Goal: Transaction & Acquisition: Obtain resource

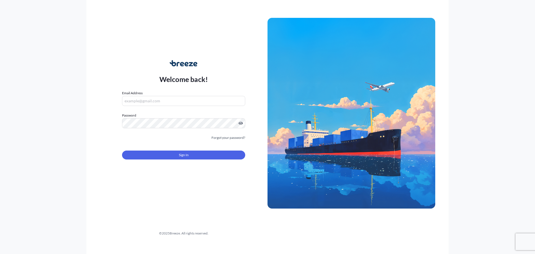
type input "[EMAIL_ADDRESS][DOMAIN_NAME]"
click at [175, 151] on button "Sign In" at bounding box center [183, 155] width 123 height 9
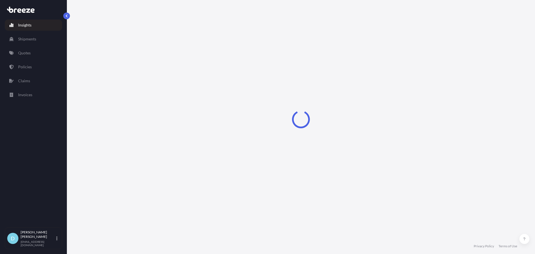
select select "2025"
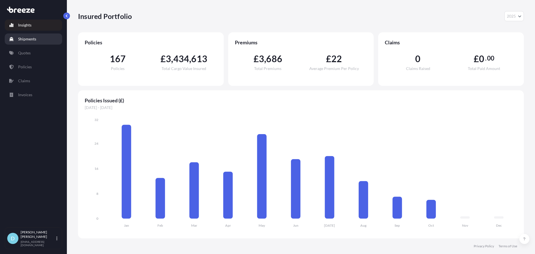
click at [47, 42] on link "Shipments" at bounding box center [33, 38] width 57 height 11
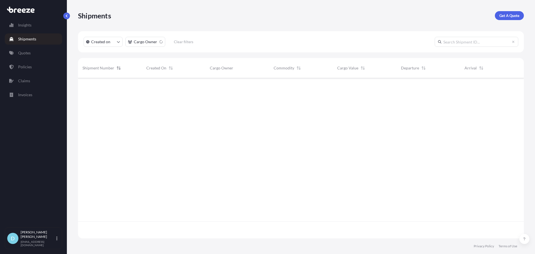
scroll to position [176, 442]
click at [40, 49] on link "Quotes" at bounding box center [33, 52] width 57 height 11
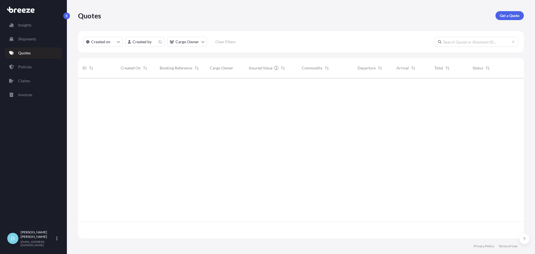
scroll to position [159, 442]
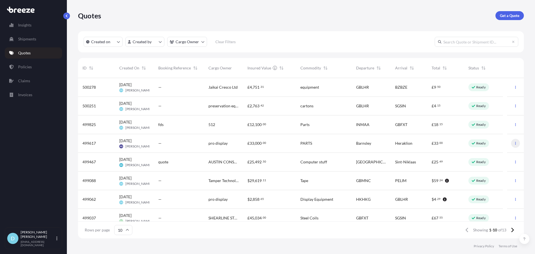
click at [511, 146] on button "button" at bounding box center [515, 143] width 9 height 9
click at [493, 152] on p "Duplicate quote" at bounding box center [490, 155] width 28 height 6
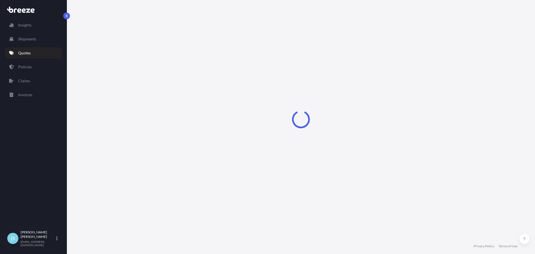
select select "Road"
select select "1"
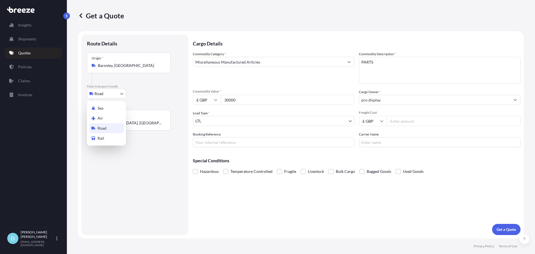
click at [121, 96] on body "Insights Shipments Quotes Policies Claims Invoices D [PERSON_NAME] [PERSON_NAME…" at bounding box center [267, 127] width 535 height 254
click at [113, 115] on div "Air" at bounding box center [106, 118] width 35 height 10
select select "Air"
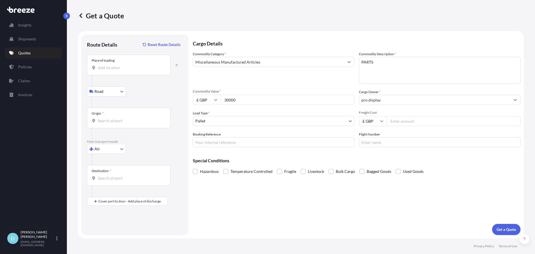
click at [118, 69] on input "Place of loading" at bounding box center [131, 68] width 66 height 6
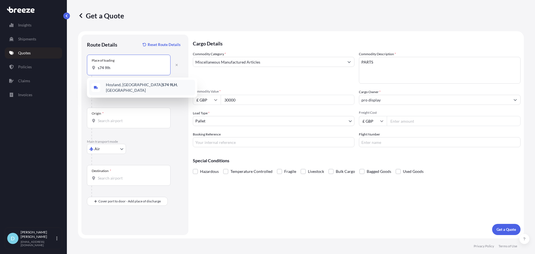
click at [120, 81] on div "[PERSON_NAME][STREET_ADDRESS][PERSON_NAME]" at bounding box center [142, 88] width 106 height 16
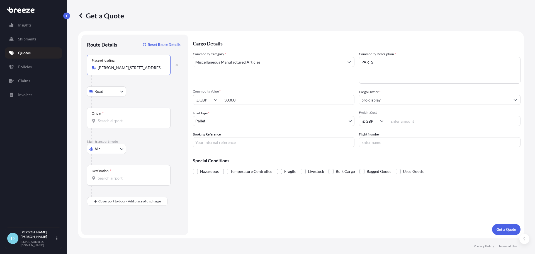
type input "[PERSON_NAME][STREET_ADDRESS][PERSON_NAME]"
click at [125, 110] on div "Origin *" at bounding box center [129, 118] width 84 height 21
click at [125, 118] on input "Origin *" at bounding box center [131, 121] width 66 height 6
click at [131, 119] on input "Origin *" at bounding box center [131, 121] width 66 height 6
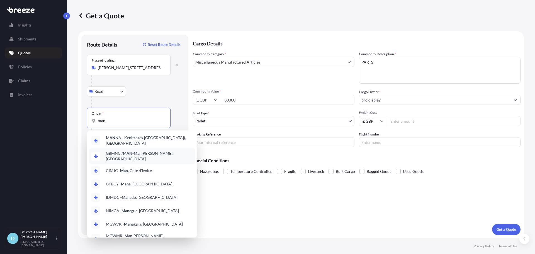
click at [134, 155] on div "GBMNC / MAN - Man [PERSON_NAME], [GEOGRAPHIC_DATA]" at bounding box center [142, 156] width 106 height 16
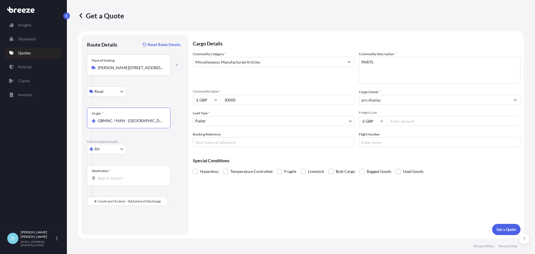
type input "GBMNC / MAN - [GEOGRAPHIC_DATA], [GEOGRAPHIC_DATA]"
click at [121, 167] on div "Destination *" at bounding box center [129, 175] width 84 height 21
click at [121, 175] on input "Destination *" at bounding box center [131, 178] width 66 height 6
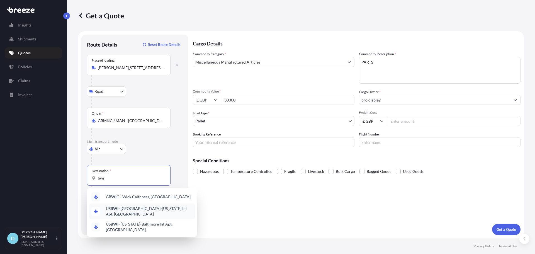
click at [142, 213] on span "US BWI - [GEOGRAPHIC_DATA]-[US_STATE] Int Apt, [GEOGRAPHIC_DATA]" at bounding box center [149, 211] width 87 height 11
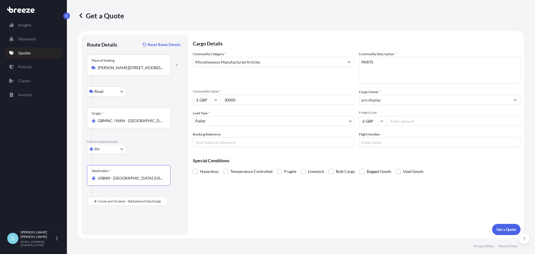
type input "USBWI - [GEOGRAPHIC_DATA]-[US_STATE] Int Apt, [GEOGRAPHIC_DATA]"
click at [132, 208] on div "Route Details Reset Route Details Place of loading [GEOGRAPHIC_DATA] Rail Origi…" at bounding box center [135, 134] width 96 height 189
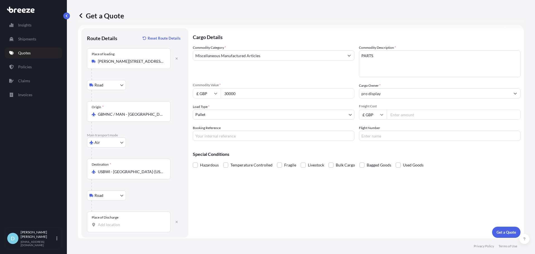
scroll to position [9, 0]
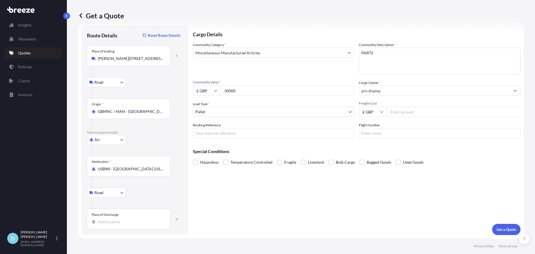
click at [126, 216] on div "Place of Discharge" at bounding box center [129, 219] width 84 height 21
click at [126, 219] on input "Place of Discharge" at bounding box center [131, 222] width 66 height 6
paste input "[PERSON_NAME], [STREET_ADDRESS][PERSON_NAME]"
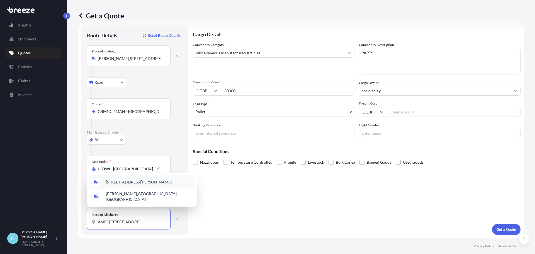
click at [136, 185] on span "[STREET_ADDRESS][PERSON_NAME]" at bounding box center [139, 182] width 66 height 6
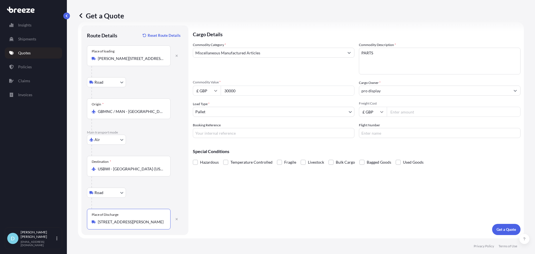
type input "[STREET_ADDRESS][PERSON_NAME]"
drag, startPoint x: 276, startPoint y: 93, endPoint x: 194, endPoint y: 93, distance: 81.7
click at [194, 93] on div "£ GBP 30000" at bounding box center [274, 91] width 162 height 10
click at [212, 89] on input "£ GBP" at bounding box center [207, 91] width 28 height 10
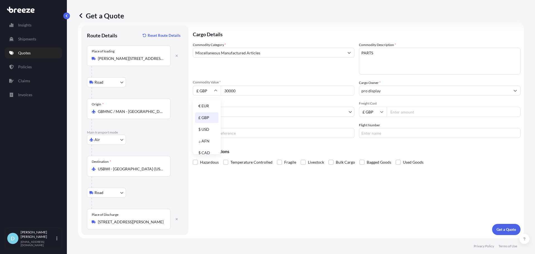
click at [210, 125] on div "$ USD" at bounding box center [206, 129] width 23 height 11
type input "$ USD"
click at [227, 92] on input "30000" at bounding box center [288, 91] width 134 height 10
drag, startPoint x: 240, startPoint y: 91, endPoint x: 184, endPoint y: 91, distance: 55.8
click at [185, 91] on form "Route Details Reset Route Details Place of loading [GEOGRAPHIC_DATA] Road Road …" at bounding box center [301, 130] width 446 height 216
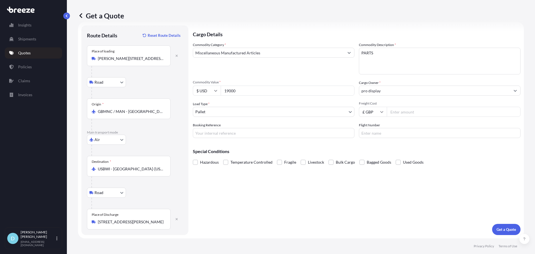
type input "19000"
click at [390, 92] on input "pro display" at bounding box center [434, 91] width 151 height 10
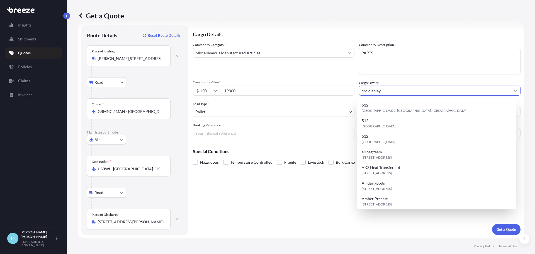
click at [391, 66] on textarea "PARTS" at bounding box center [440, 61] width 162 height 27
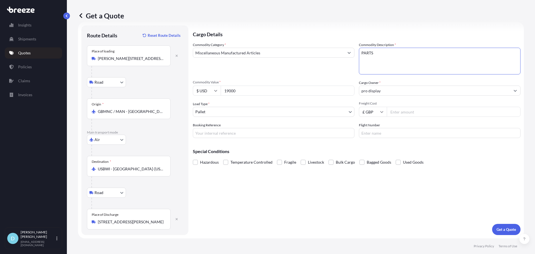
click at [319, 115] on body "15 options available. Insights Shipments Quotes Policies Claims Invoices D [PER…" at bounding box center [267, 127] width 535 height 254
click at [394, 112] on input "Freight Cost" at bounding box center [454, 112] width 134 height 10
type input "1567.56"
click at [469, 156] on div "Special Conditions Hazardous Temperature Controlled Fragile Livestock Bulk Carg…" at bounding box center [357, 154] width 328 height 24
click at [508, 227] on p "Get a Quote" at bounding box center [507, 230] width 20 height 6
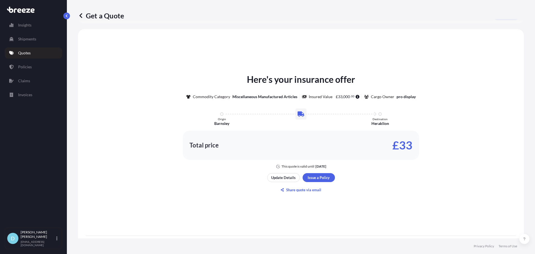
scroll to position [247, 0]
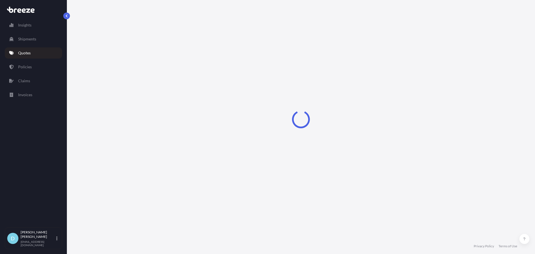
select select "Road"
select select "Air"
select select "Road"
select select "1"
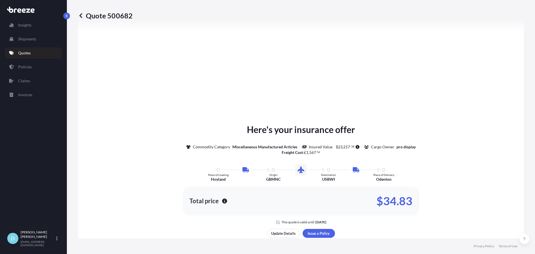
scroll to position [307, 0]
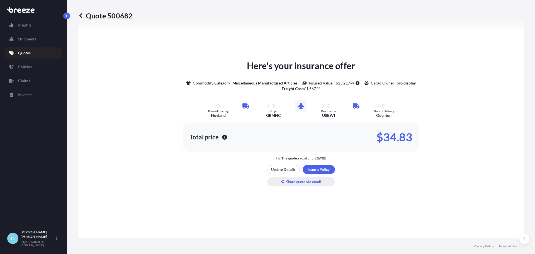
click at [289, 182] on p "Share quote via email" at bounding box center [303, 182] width 35 height 6
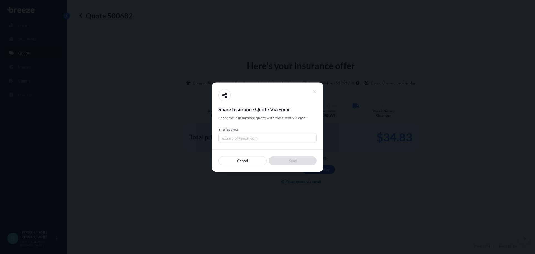
click at [268, 138] on input "Email address" at bounding box center [268, 138] width 98 height 10
type input "[PERSON_NAME][EMAIL_ADDRESS][DOMAIN_NAME]"
